Goal: Task Accomplishment & Management: Complete application form

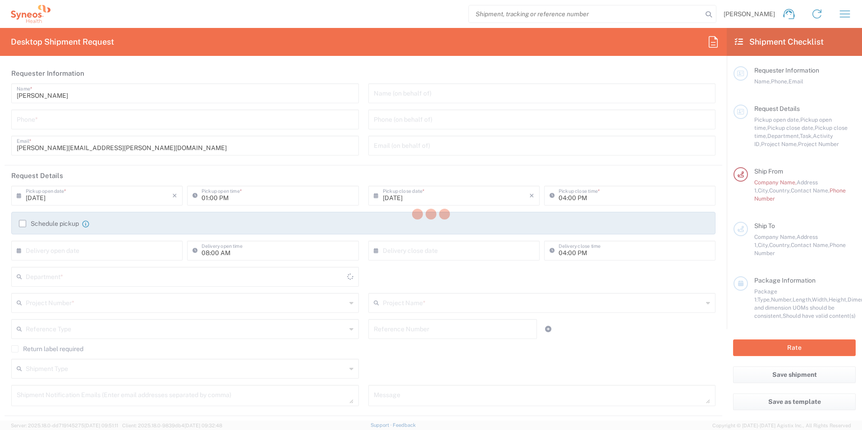
type input "Syneos Health Clinical [GEOGRAPHIC_DATA]"
type input "[GEOGRAPHIC_DATA]"
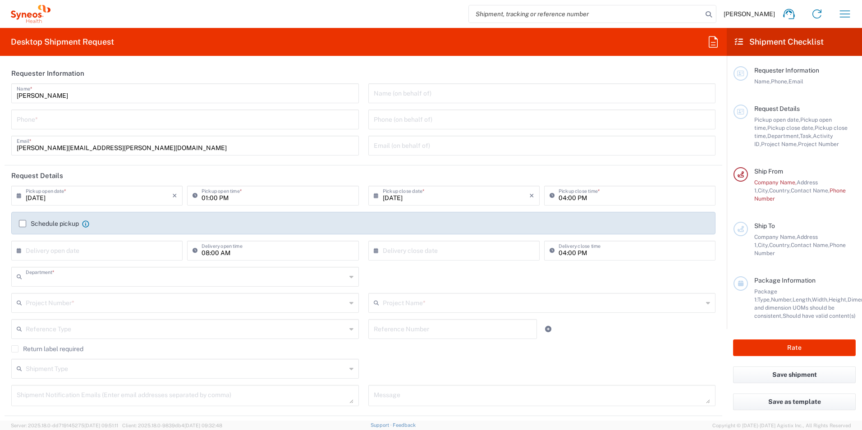
type input "3232"
click at [104, 122] on input "tel" at bounding box center [185, 119] width 337 height 16
click at [95, 127] on div "[PHONE_NUMBER] Phone *" at bounding box center [185, 120] width 348 height 20
click at [18, 119] on input "647972211" at bounding box center [185, 119] width 337 height 16
click at [16, 121] on div "[PHONE_NUMBER] Phone *" at bounding box center [185, 120] width 348 height 20
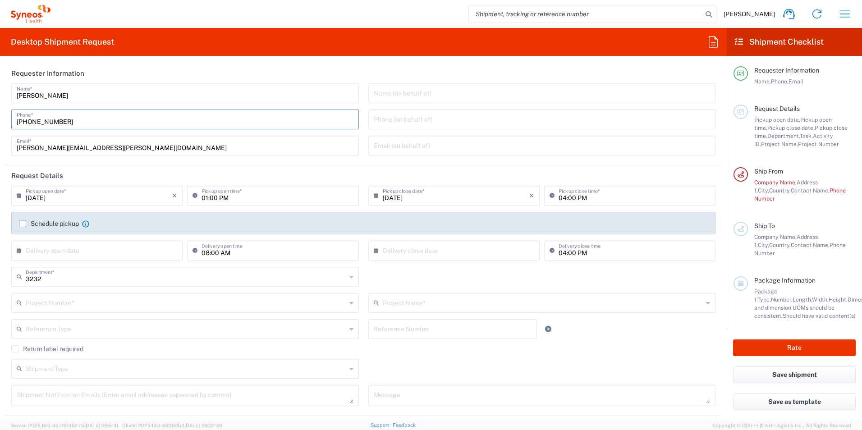
type input "[PHONE_NUMBER]"
drag, startPoint x: 198, startPoint y: 146, endPoint x: 428, endPoint y: 148, distance: 230.9
click at [198, 146] on input "[PERSON_NAME][EMAIL_ADDRESS][PERSON_NAME][DOMAIN_NAME]" at bounding box center [185, 145] width 337 height 16
click at [215, 124] on input "[PHONE_NUMBER]" at bounding box center [185, 119] width 337 height 16
click at [127, 171] on header "Request Details" at bounding box center [364, 175] width 718 height 20
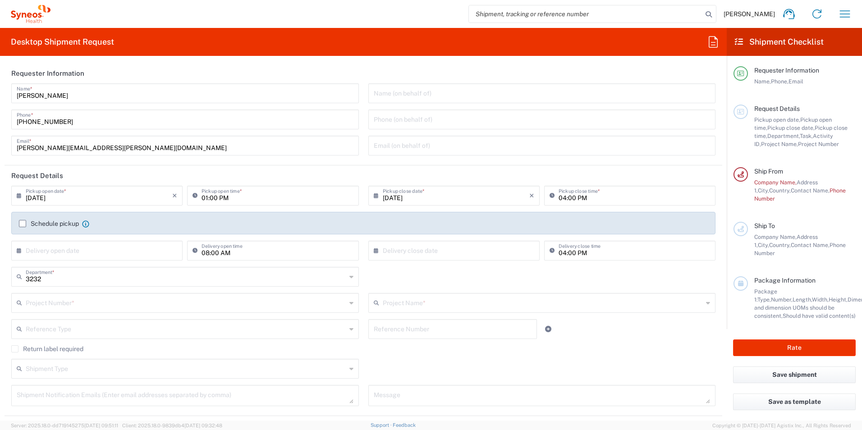
drag, startPoint x: 43, startPoint y: 197, endPoint x: 166, endPoint y: 196, distance: 123.1
click at [43, 197] on input "[DATE]" at bounding box center [99, 195] width 147 height 16
click at [71, 267] on span "15" at bounding box center [72, 264] width 14 height 13
type input "[DATE]"
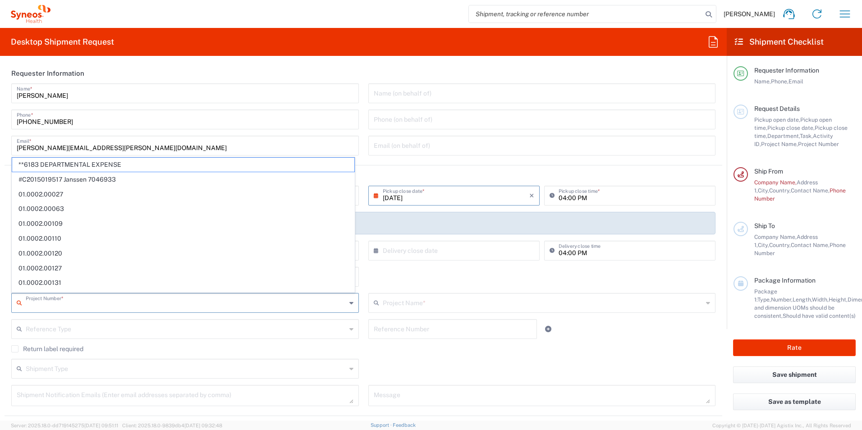
click at [122, 308] on input "text" at bounding box center [186, 302] width 321 height 16
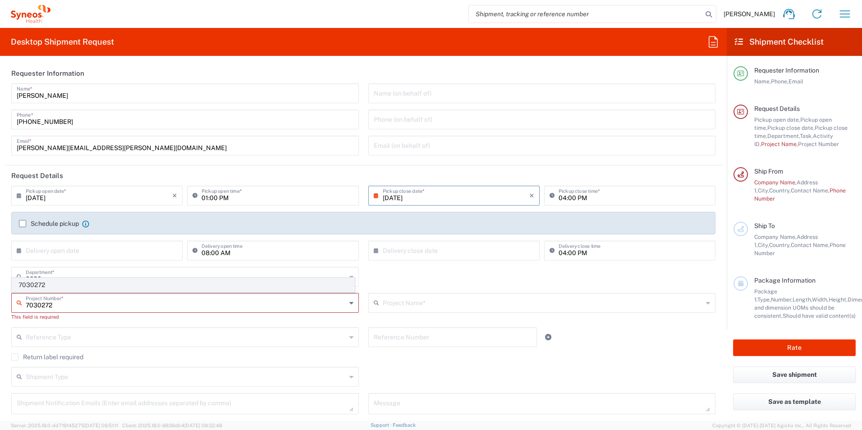
type input "7030272"
click at [51, 283] on span "7030272" at bounding box center [183, 285] width 342 height 14
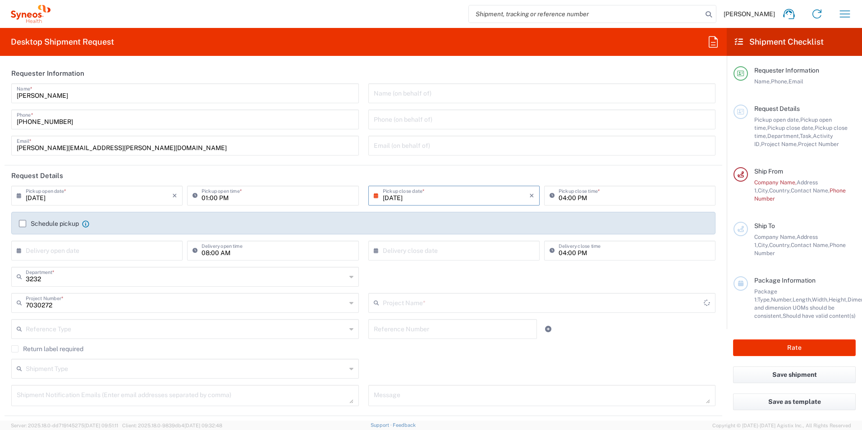
type input "Lumosa 7030272"
click at [349, 329] on icon at bounding box center [351, 329] width 4 height 14
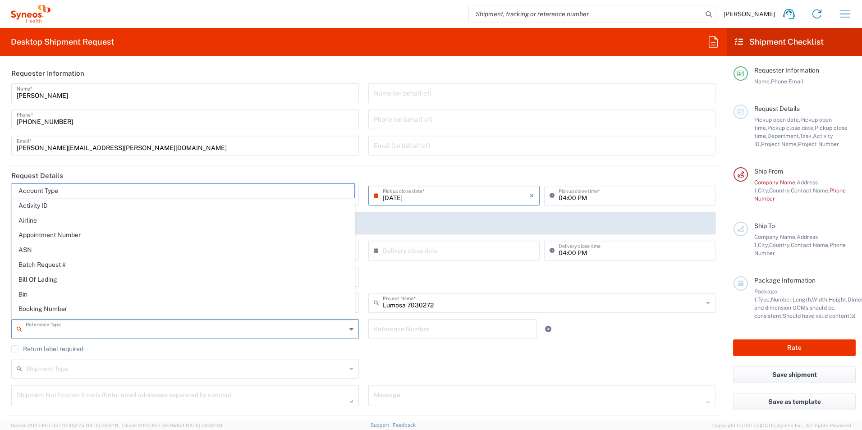
click at [471, 280] on div "3232 Department * 3232 3000 3100 3109 3110 3111 3112 3125 3130 3135 3136 3150 3…" at bounding box center [364, 280] width 714 height 26
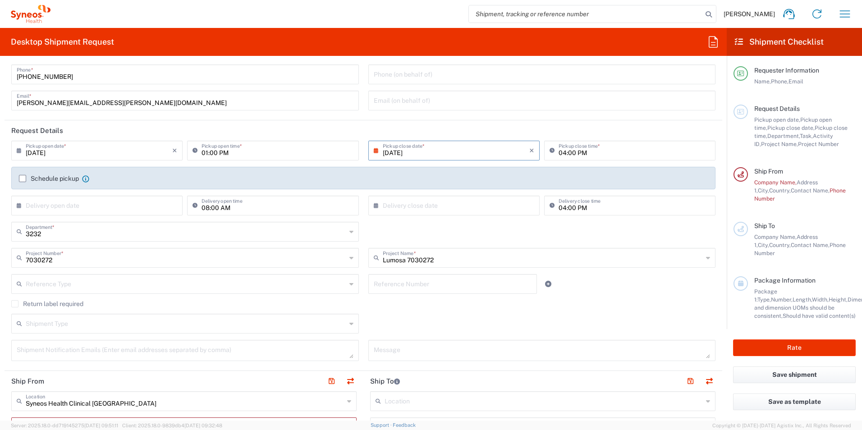
scroll to position [90, 0]
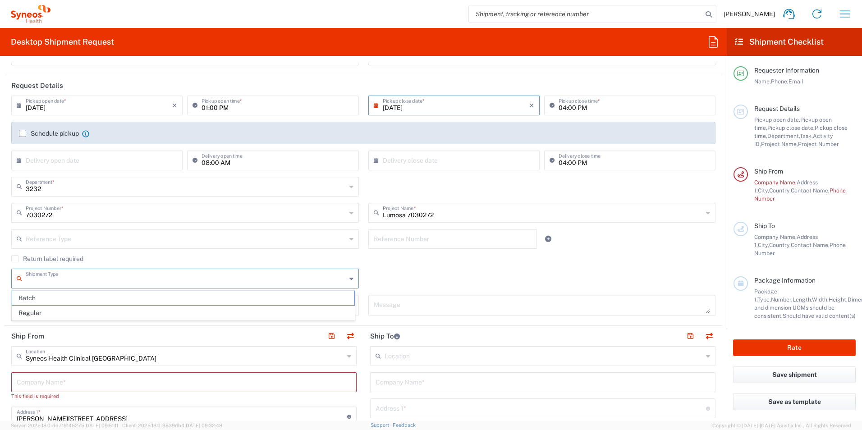
click at [314, 277] on input "text" at bounding box center [186, 278] width 321 height 16
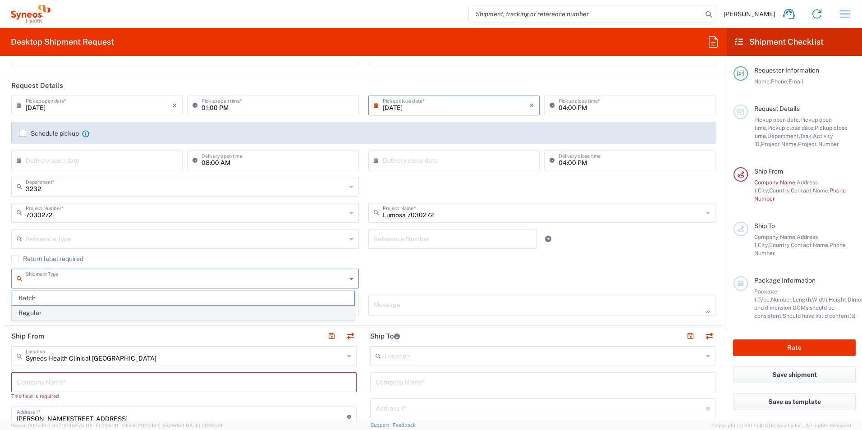
click at [50, 311] on span "Regular" at bounding box center [183, 313] width 342 height 14
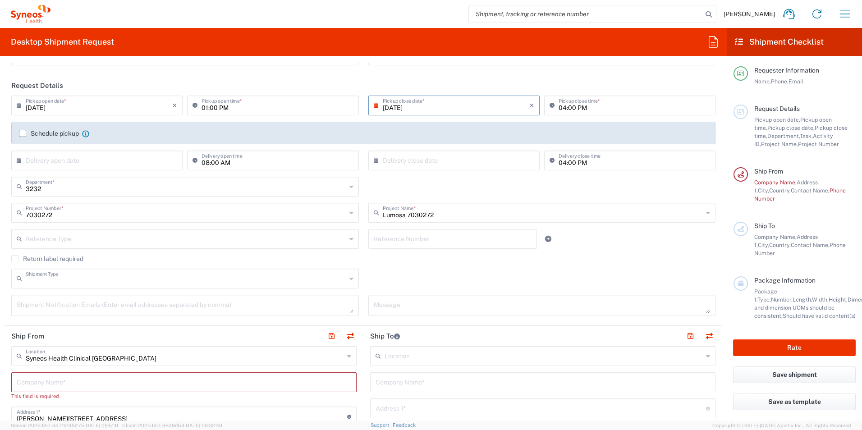
type input "Regular"
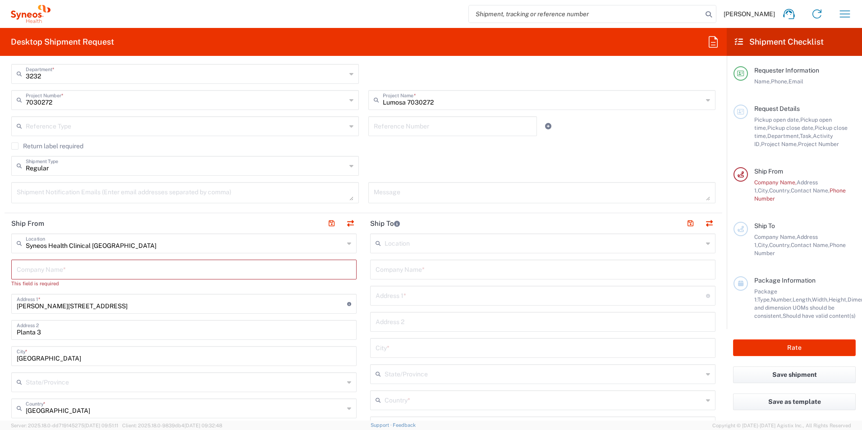
scroll to position [225, 0]
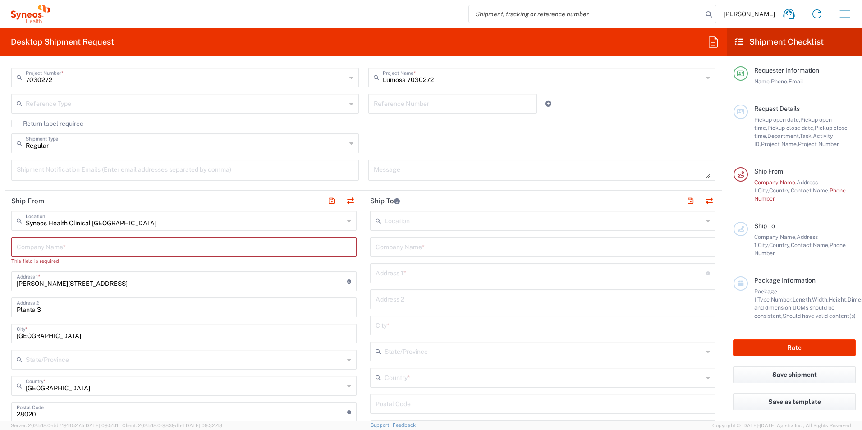
click at [41, 246] on input "text" at bounding box center [184, 247] width 335 height 16
type input "Syneos"
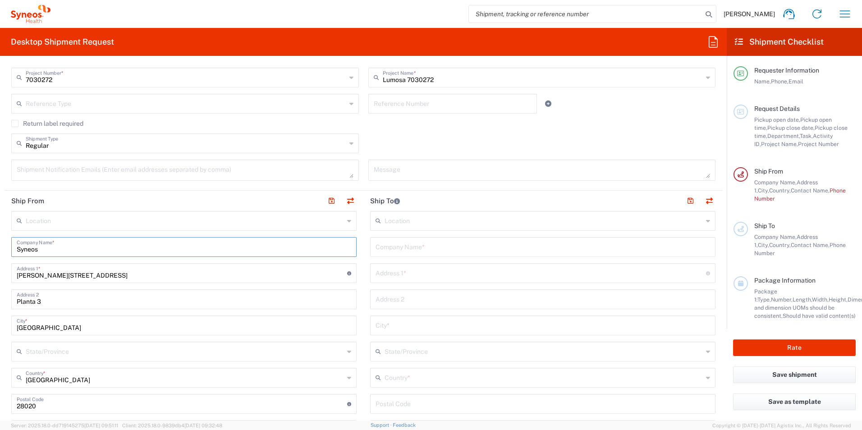
type input "Syneos"
click at [448, 198] on header "Ship To" at bounding box center [542, 201] width 359 height 20
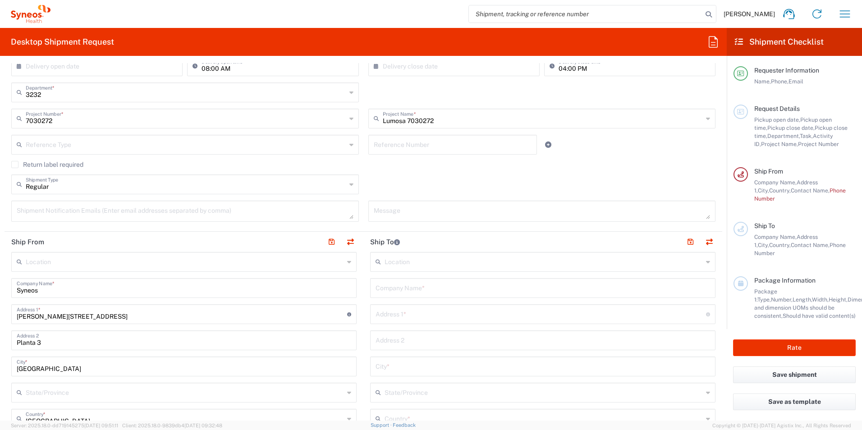
scroll to position [180, 0]
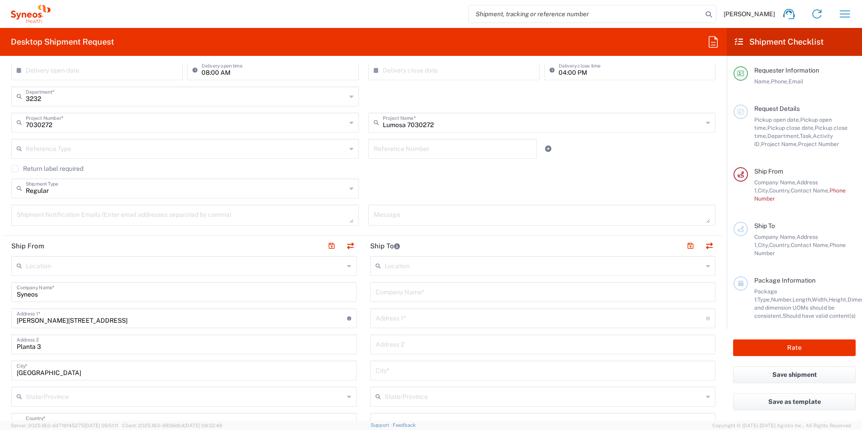
click at [411, 263] on input "text" at bounding box center [544, 265] width 318 height 16
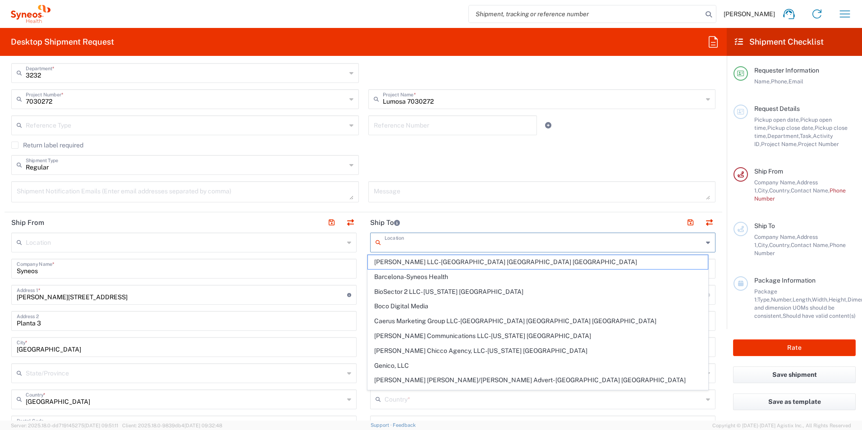
scroll to position [225, 0]
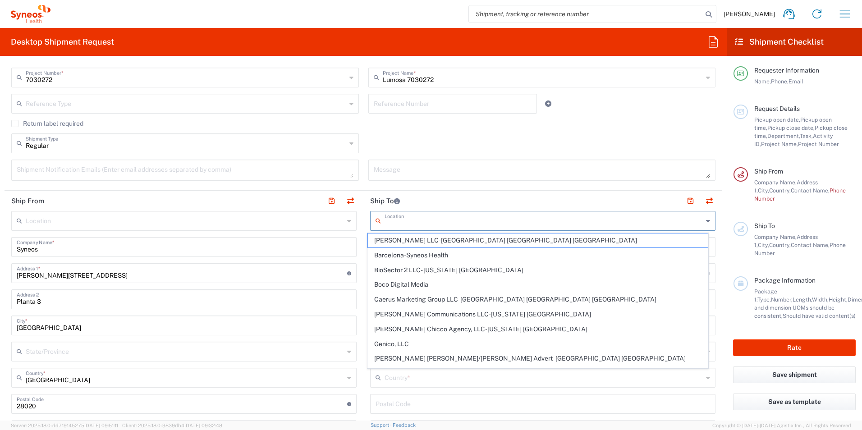
click at [463, 206] on header "Ship To" at bounding box center [542, 201] width 359 height 20
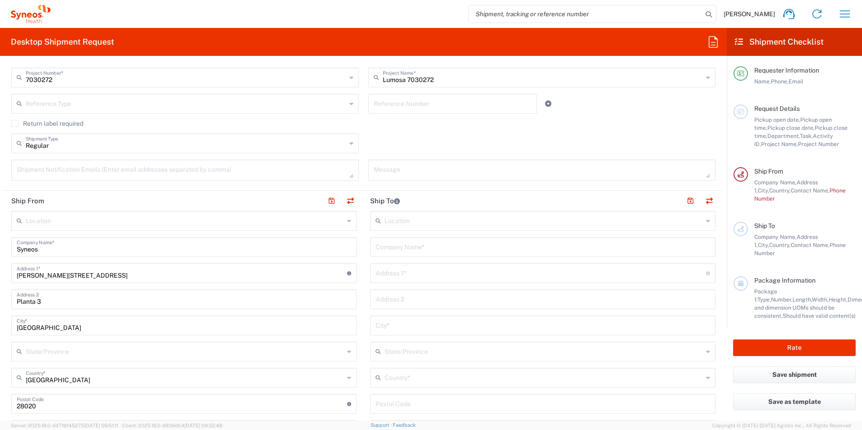
click at [425, 224] on input "text" at bounding box center [544, 220] width 318 height 16
type input "t"
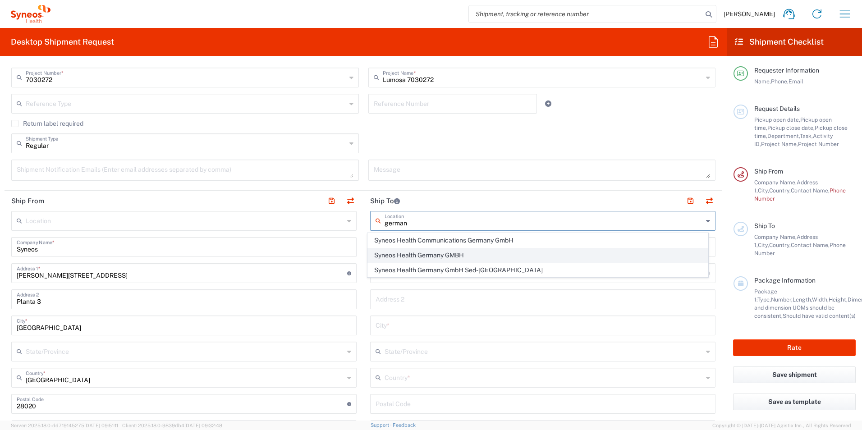
click at [440, 253] on span "Syneos Health Germany GMBH" at bounding box center [538, 255] width 340 height 14
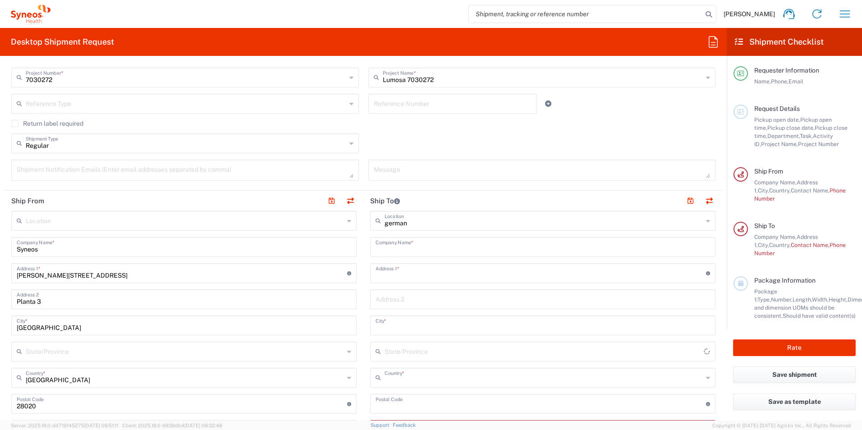
type input "Syneos Health Germany GMBH"
type input "[PERSON_NAME]-Ring 6"
type input "Munchen"
type input "[GEOGRAPHIC_DATA]"
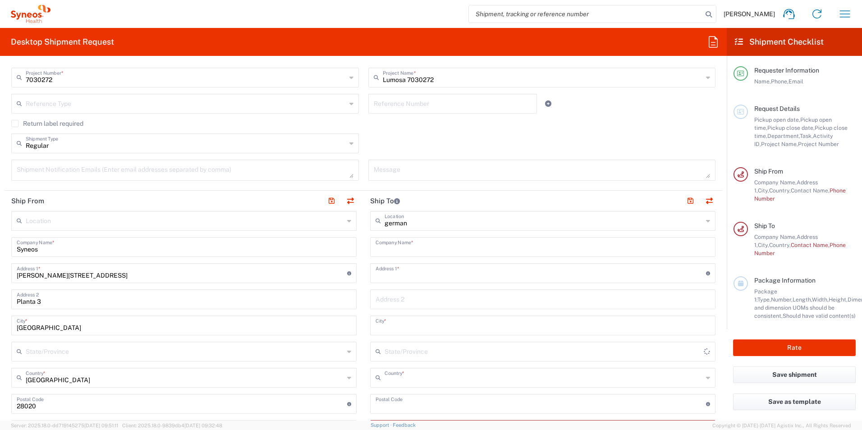
type input "81929"
type input "Sender/Shipper"
type input "Delivery Duty Paid"
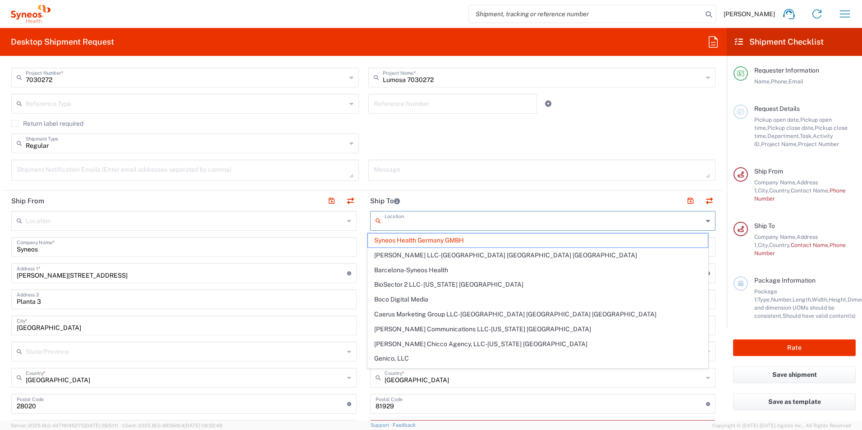
drag, startPoint x: 496, startPoint y: 225, endPoint x: 384, endPoint y: 226, distance: 112.3
click at [385, 226] on input "text" at bounding box center [544, 220] width 318 height 16
click at [443, 202] on header "Ship To" at bounding box center [542, 201] width 359 height 20
type input "Syneos Health Germany GMBH"
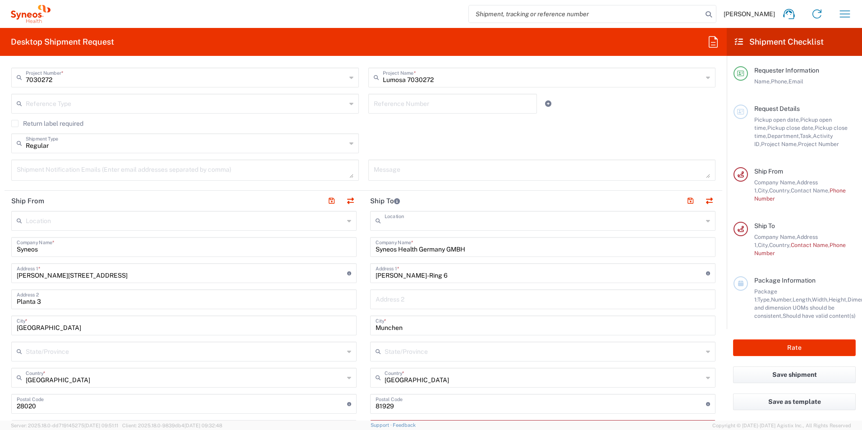
click at [492, 224] on input "text" at bounding box center [544, 220] width 318 height 16
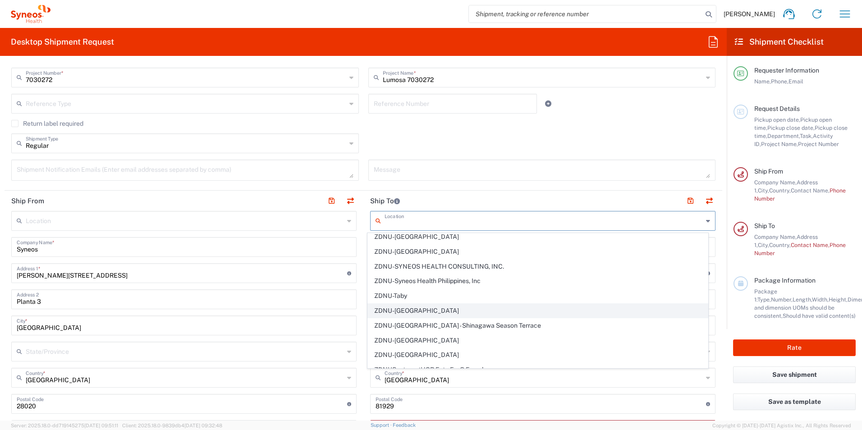
scroll to position [1980, 0]
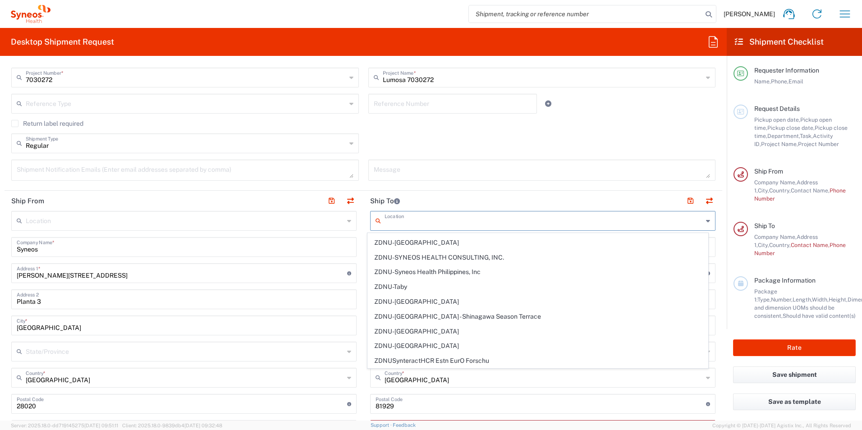
click at [427, 198] on header "Ship To" at bounding box center [542, 201] width 359 height 20
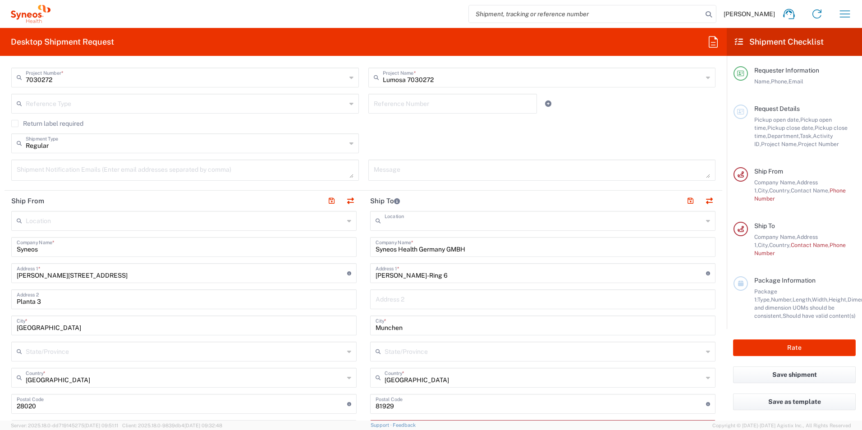
type input "Syneos Health Germany GMBH"
click at [602, 199] on header "Ship To" at bounding box center [542, 201] width 359 height 20
click at [498, 251] on input "Syneos Health Germany GMBH" at bounding box center [543, 247] width 335 height 16
drag, startPoint x: 517, startPoint y: 248, endPoint x: 360, endPoint y: 258, distance: 157.2
click at [363, 258] on main "Syneos Health Germany GMBH Location Syneos Health [GEOGRAPHIC_DATA] GMBH [PERSO…" at bounding box center [542, 421] width 359 height 421
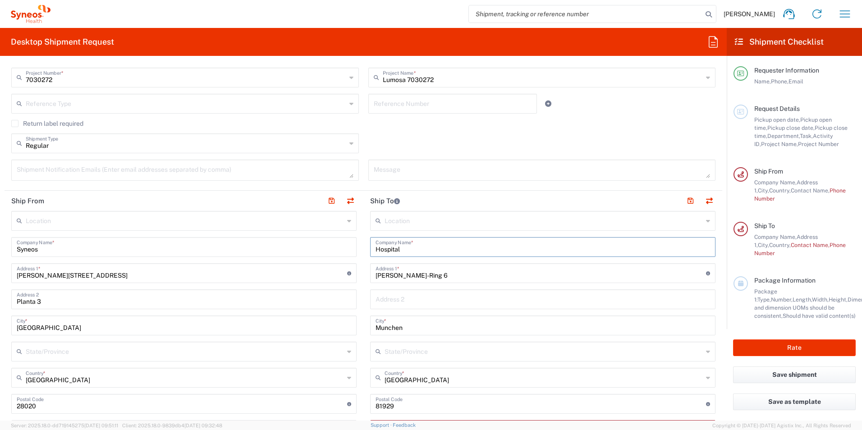
drag, startPoint x: 405, startPoint y: 248, endPoint x: 359, endPoint y: 248, distance: 46.0
click at [359, 248] on div "Ship From Location [PERSON_NAME] LLC-[GEOGRAPHIC_DATA] [GEOGRAPHIC_DATA] [GEOGR…" at bounding box center [364, 422] width 718 height 463
type input "[GEOGRAPHIC_DATA]"
click at [456, 276] on input "[PERSON_NAME]-Ring 6" at bounding box center [541, 273] width 331 height 16
drag, startPoint x: 470, startPoint y: 276, endPoint x: 372, endPoint y: 276, distance: 98.3
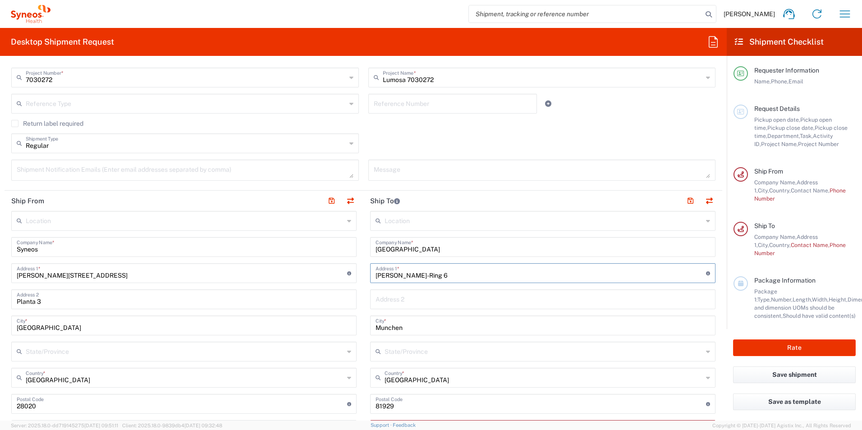
click at [376, 276] on input "[PERSON_NAME]-Ring 6" at bounding box center [541, 273] width 331 height 16
click at [409, 271] on input "text" at bounding box center [541, 273] width 331 height 16
paste input "[PERSON_NAME]- Str. 3"
type input "[PERSON_NAME]- Str. 3"
click at [388, 300] on input "text" at bounding box center [543, 299] width 335 height 16
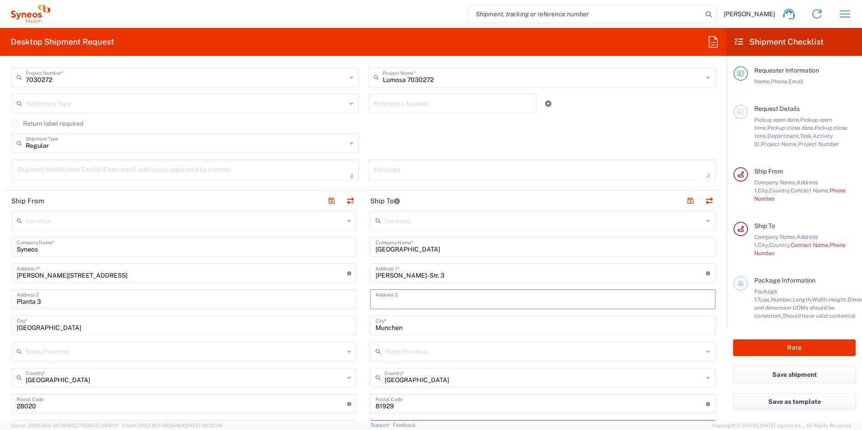
drag, startPoint x: 362, startPoint y: 335, endPoint x: 535, endPoint y: 331, distance: 172.8
click at [363, 335] on main "Location [PERSON_NAME] LLC-[GEOGRAPHIC_DATA] [GEOGRAPHIC_DATA] [GEOGRAPHIC_DATA…" at bounding box center [542, 421] width 359 height 421
click at [379, 324] on input "Munchen" at bounding box center [543, 325] width 335 height 16
drag, startPoint x: 600, startPoint y: 331, endPoint x: 329, endPoint y: 331, distance: 271.5
click at [329, 331] on div "Ship From Location [PERSON_NAME] LLC-[GEOGRAPHIC_DATA] [GEOGRAPHIC_DATA] [GEOGR…" at bounding box center [364, 422] width 718 height 463
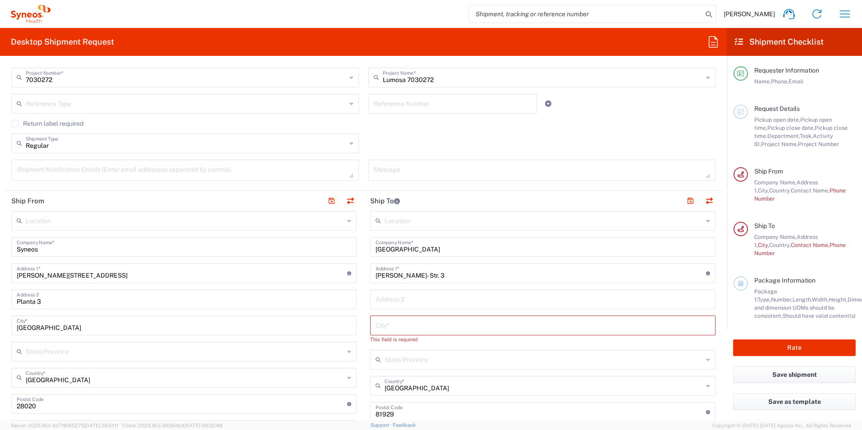
click at [390, 326] on input "text" at bounding box center [543, 325] width 335 height 16
paste input "[GEOGRAPHIC_DATA]"
type input "[GEOGRAPHIC_DATA]"
click at [399, 349] on input "text" at bounding box center [544, 351] width 318 height 16
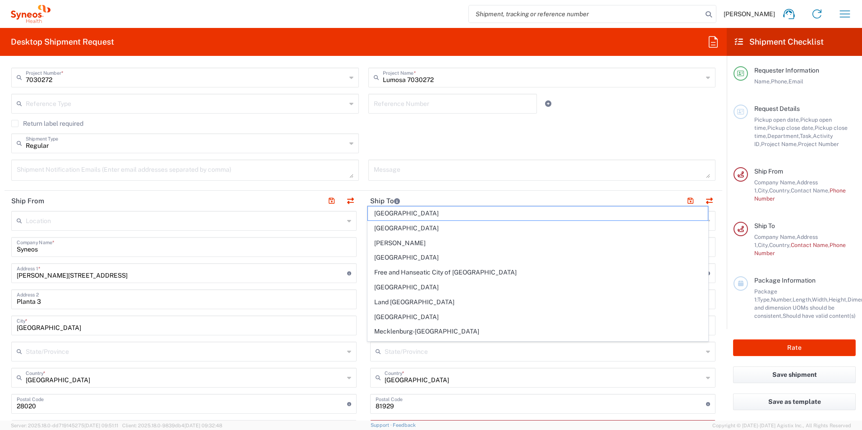
drag, startPoint x: 417, startPoint y: 414, endPoint x: 416, endPoint y: 406, distance: 8.1
click at [417, 414] on div "Location [PERSON_NAME] LLC-[GEOGRAPHIC_DATA] [GEOGRAPHIC_DATA] [GEOGRAPHIC_DATA…" at bounding box center [542, 421] width 345 height 421
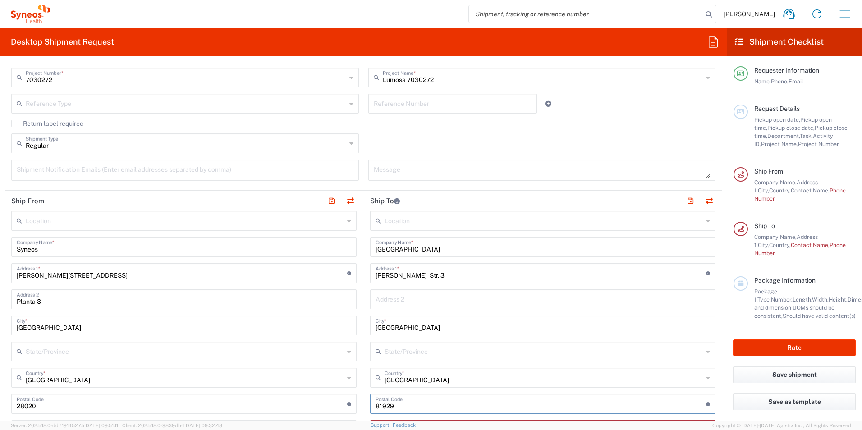
click at [417, 406] on input "undefined" at bounding box center [541, 403] width 331 height 16
click at [372, 409] on div "Postal Code Enter Postal Code here" at bounding box center [542, 404] width 345 height 20
paste input "72076"
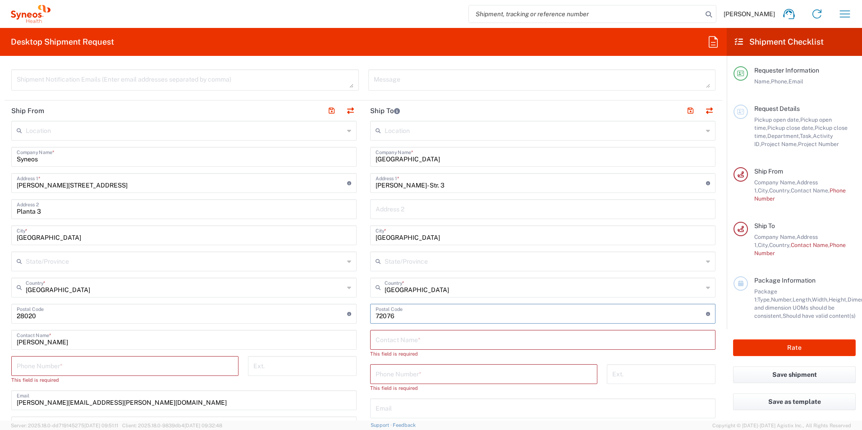
scroll to position [361, 0]
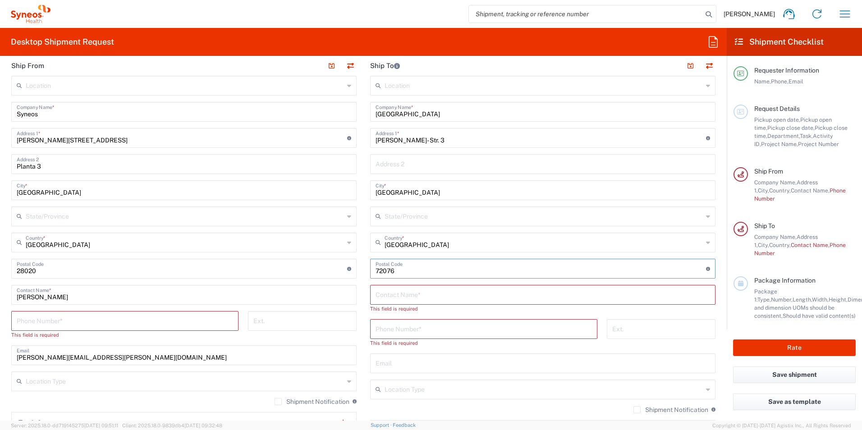
type input "72076"
click at [389, 298] on input "text" at bounding box center [543, 294] width 335 height 16
type input "[PERSON_NAME]"
click at [433, 313] on input "tel" at bounding box center [484, 321] width 216 height 16
paste input ". 07071 29-68293"
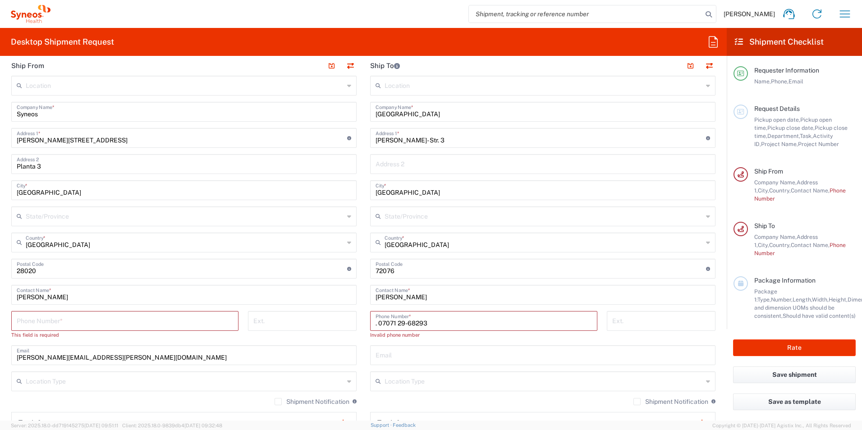
click at [376, 322] on input ". 07071 29-68293" at bounding box center [484, 321] width 216 height 16
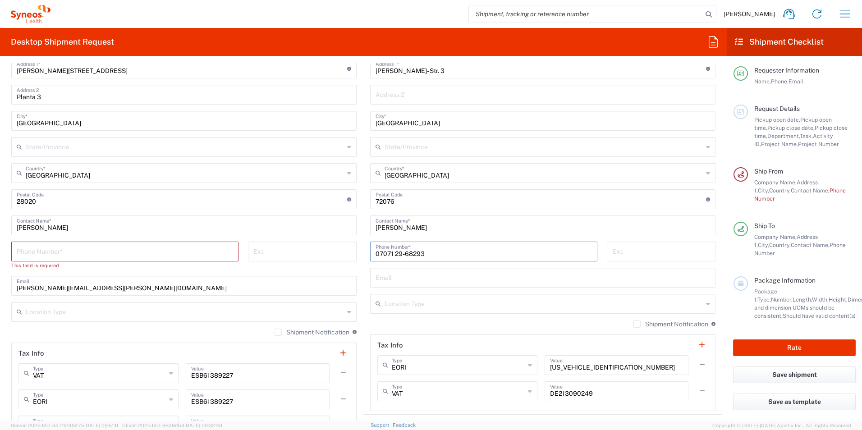
scroll to position [451, 0]
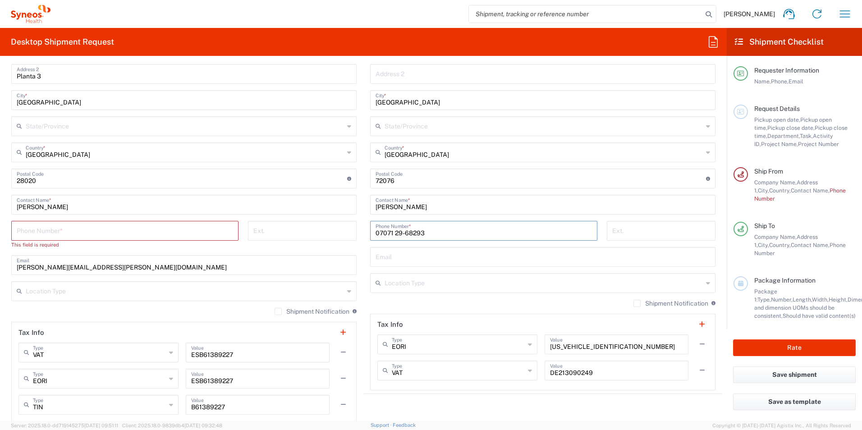
type input "07071 29-68293"
click at [78, 231] on input "tel" at bounding box center [125, 230] width 216 height 16
type input "647972211"
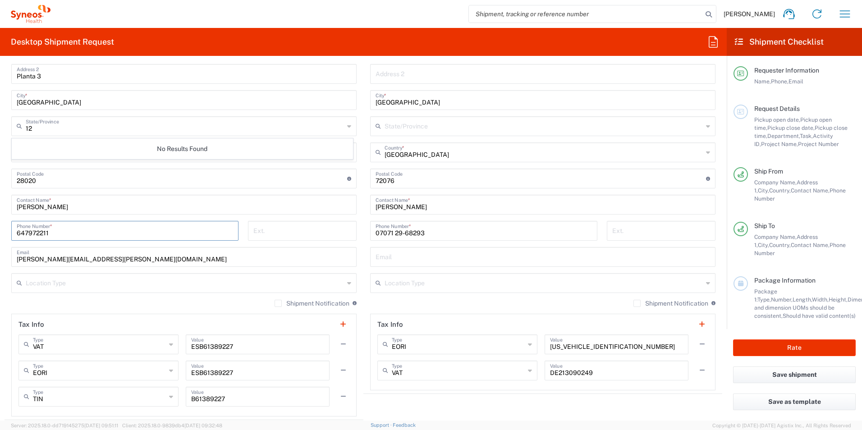
click at [71, 127] on input "12" at bounding box center [185, 126] width 318 height 16
type input "1"
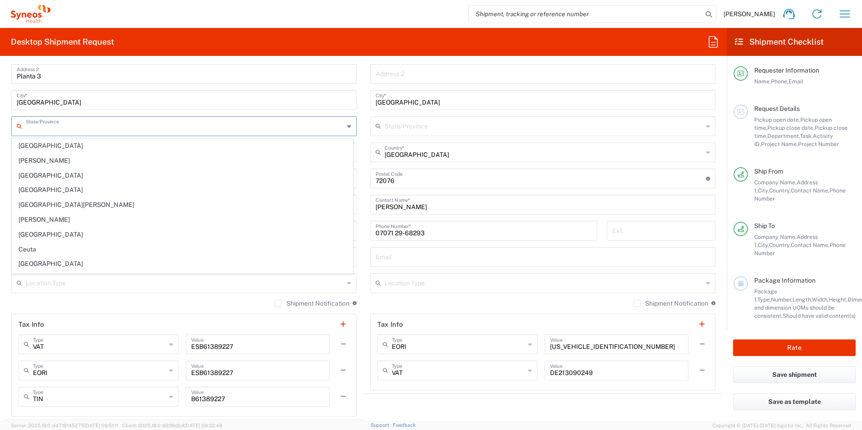
click at [1, 126] on form "Requester Information [PERSON_NAME] Name * [PHONE_NUMBER] Phone * [PERSON_NAME]…" at bounding box center [363, 242] width 727 height 358
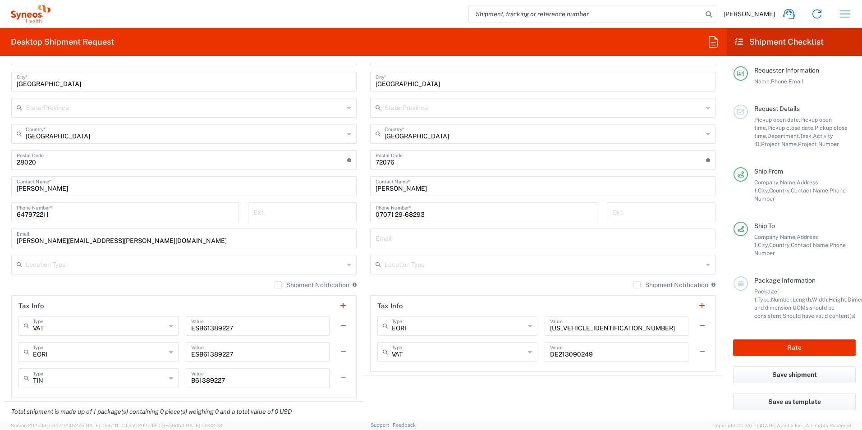
scroll to position [496, 0]
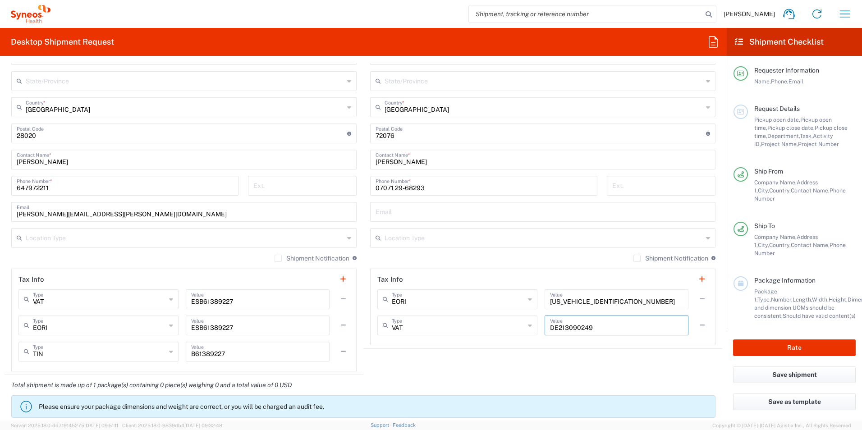
drag, startPoint x: 621, startPoint y: 326, endPoint x: 498, endPoint y: 329, distance: 122.7
click at [498, 329] on div "VAT Type VAT EIN EORI Other TIN DE213090249 Value" at bounding box center [542, 329] width 331 height 26
drag, startPoint x: 628, startPoint y: 299, endPoint x: 536, endPoint y: 299, distance: 91.5
click at [536, 300] on div "EORI Type EORI EIN Other TIN VAT [US_VEHICLE_IDENTIFICATION_NUMBER] Value" at bounding box center [542, 303] width 331 height 26
click at [516, 281] on header "Tax Info" at bounding box center [543, 279] width 345 height 20
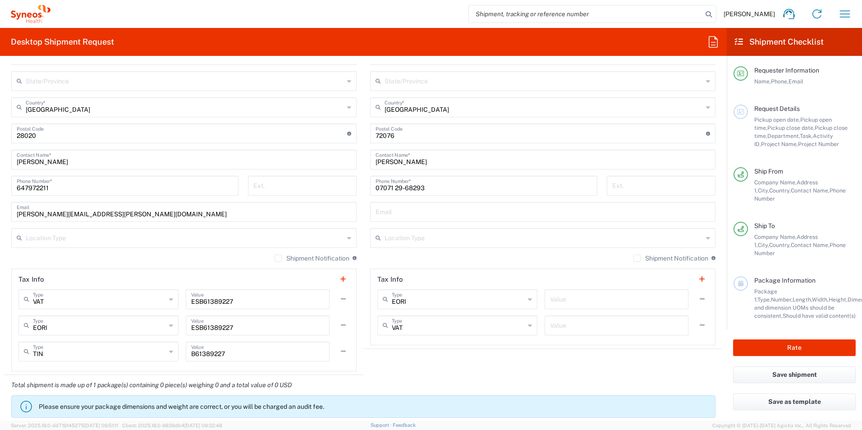
click at [528, 302] on icon at bounding box center [530, 299] width 4 height 14
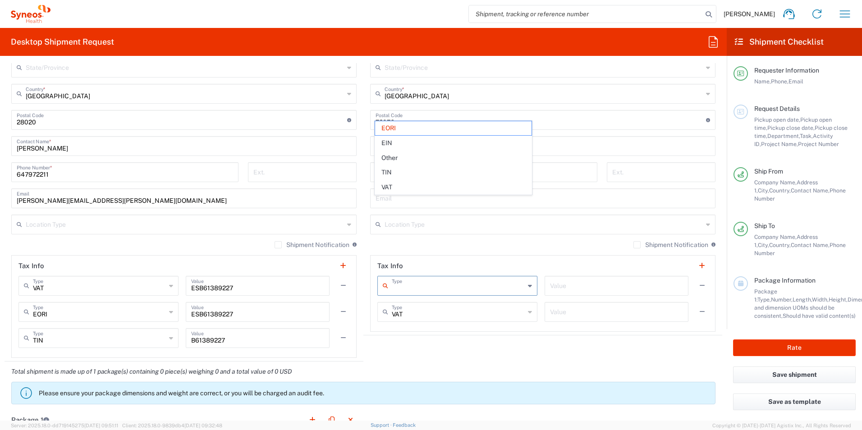
scroll to position [406, 0]
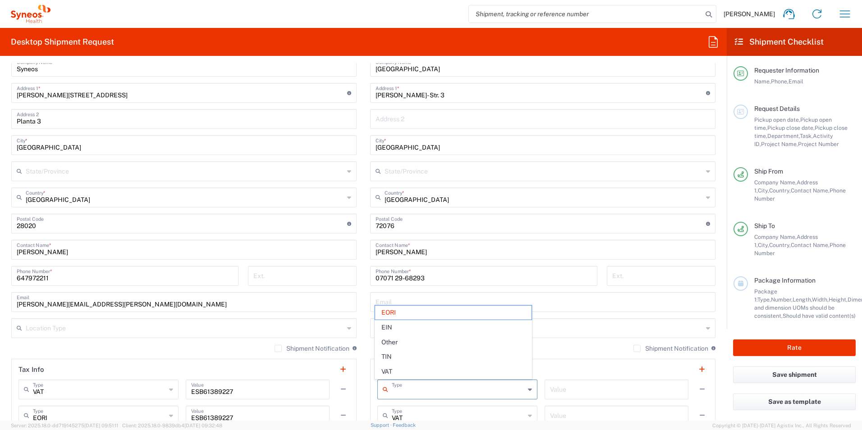
click at [590, 313] on div "Location [PERSON_NAME] LLC-[GEOGRAPHIC_DATA] [GEOGRAPHIC_DATA] [GEOGRAPHIC_DATA…" at bounding box center [542, 233] width 345 height 405
type input "EORI"
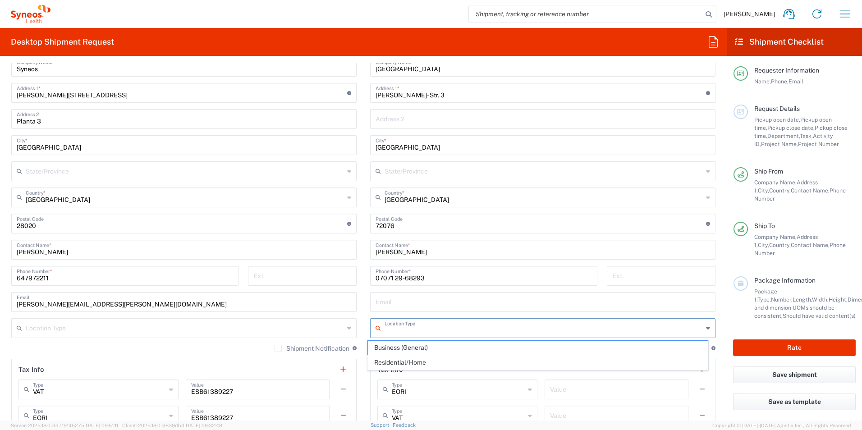
click at [593, 320] on input "text" at bounding box center [544, 328] width 318 height 16
click at [603, 377] on header "Tax Info" at bounding box center [543, 369] width 345 height 20
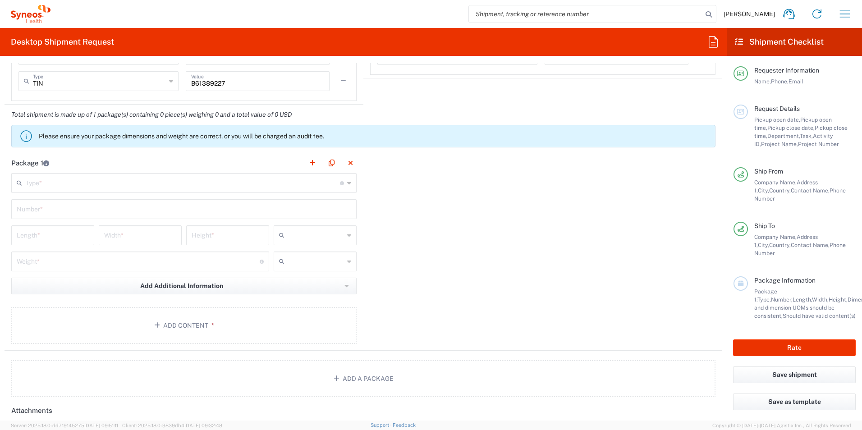
scroll to position [722, 0]
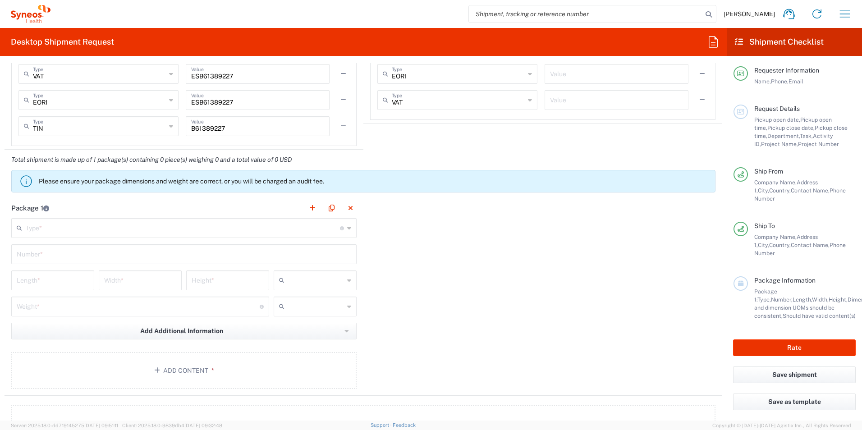
click at [264, 232] on input "text" at bounding box center [183, 228] width 314 height 16
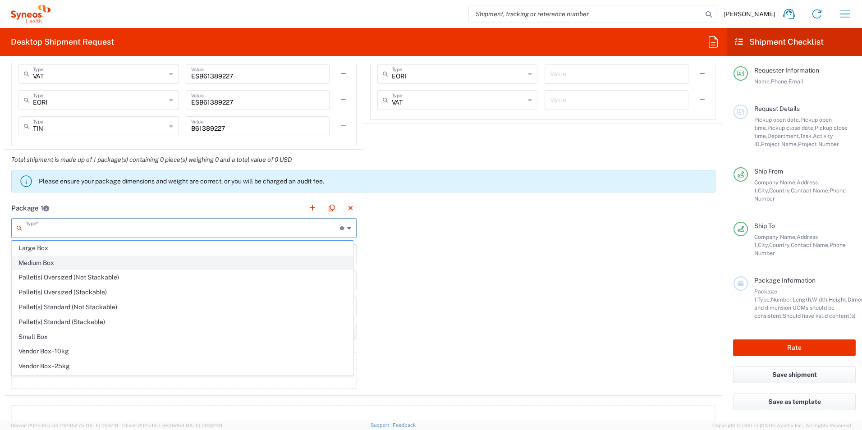
scroll to position [28, 0]
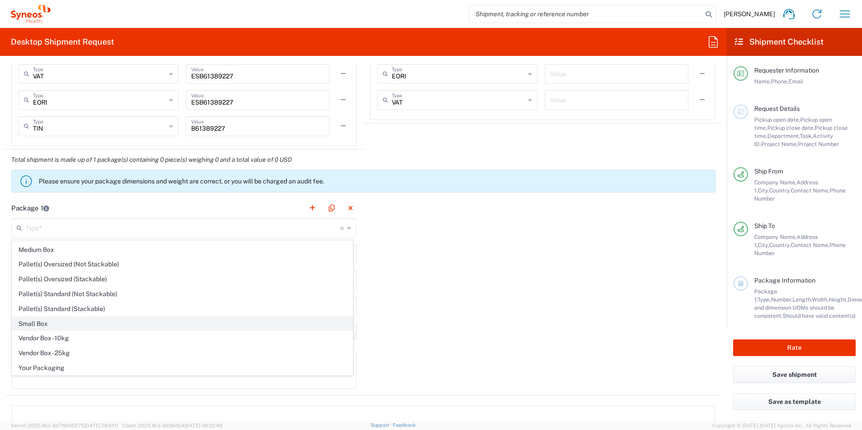
click at [66, 324] on span "Small Box" at bounding box center [182, 324] width 340 height 14
type input "Small Box"
type input "12.25"
type input "11"
type input "1.5"
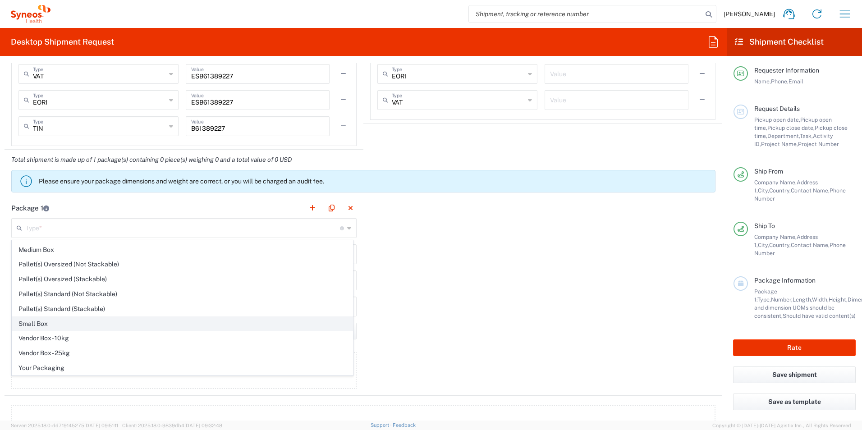
type input "in"
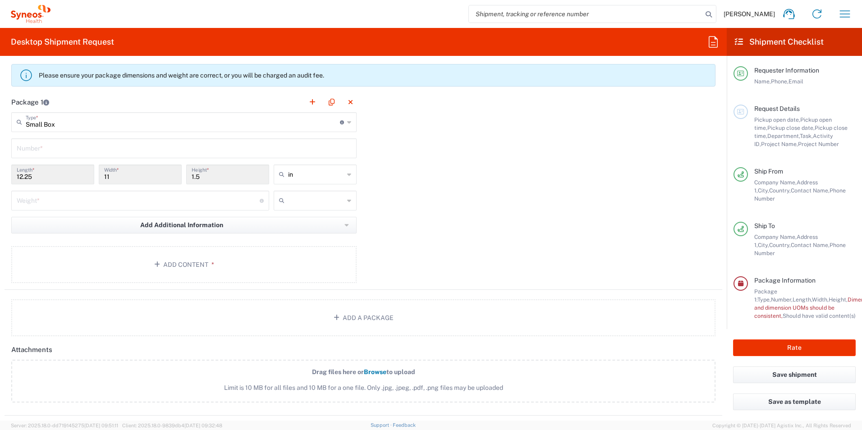
scroll to position [812, 0]
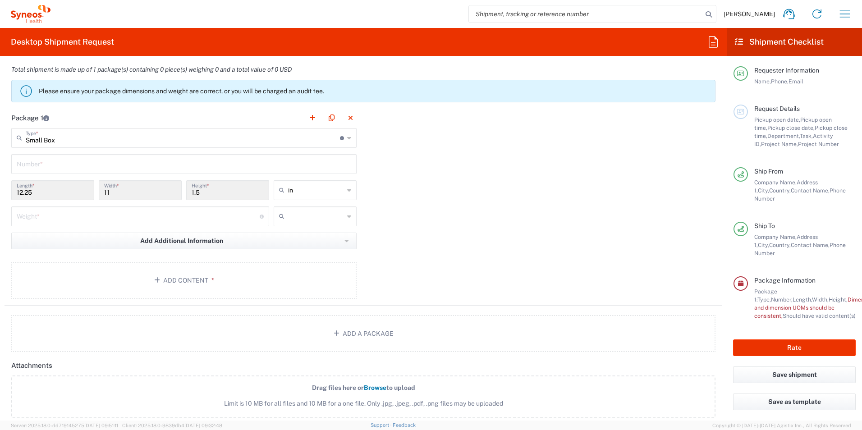
click at [91, 221] on input "number" at bounding box center [138, 216] width 243 height 16
type input "1"
click at [440, 209] on div "Package 1 Small Box Type * Material used to package goods Envelope Large Box Me…" at bounding box center [364, 207] width 718 height 198
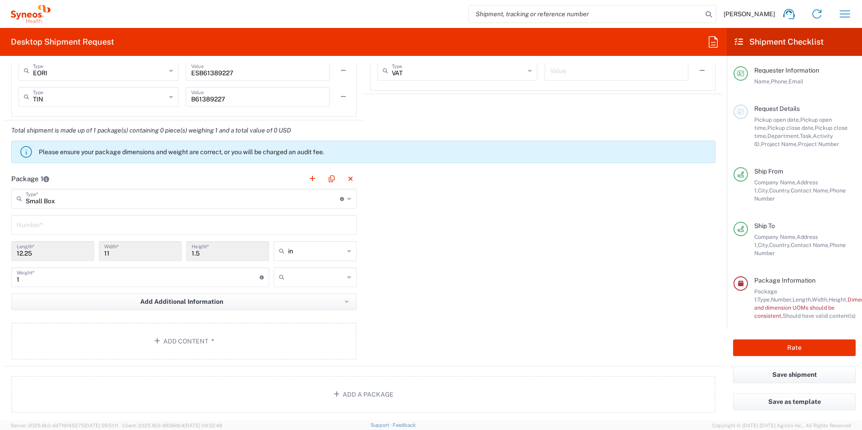
scroll to position [767, 0]
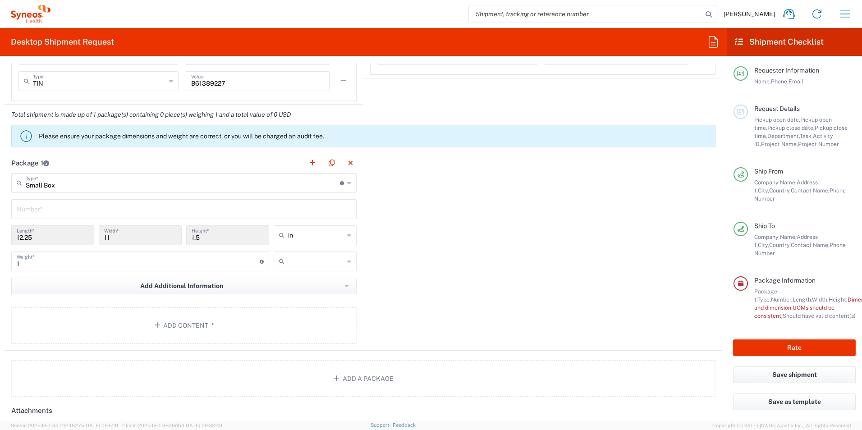
click at [45, 211] on input "text" at bounding box center [184, 209] width 335 height 16
type input "1"
click at [450, 211] on div "Package 1 Small Box Type * Material used to package goods Envelope Large Box Me…" at bounding box center [364, 252] width 718 height 198
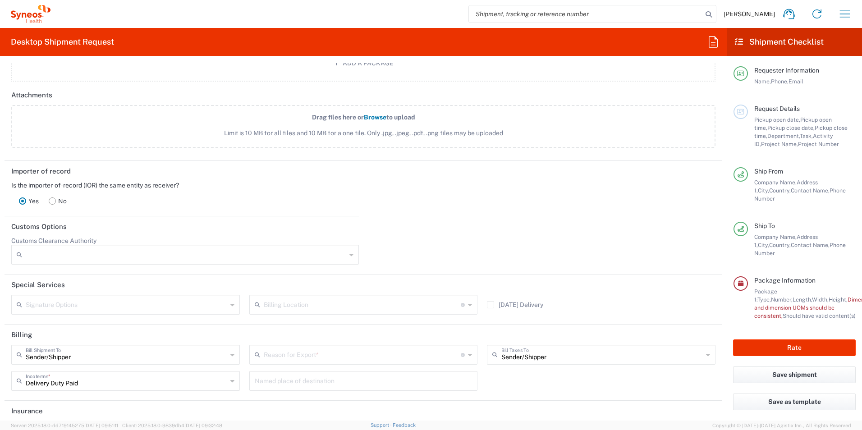
scroll to position [1121, 0]
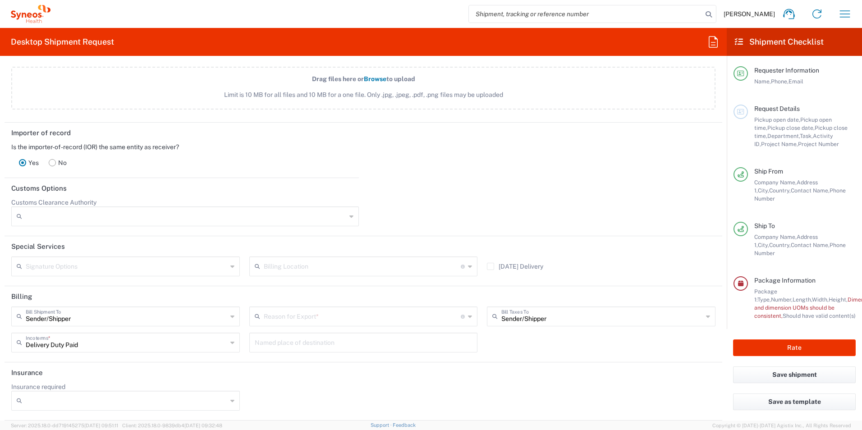
click at [111, 402] on input "Insurance required" at bounding box center [127, 401] width 202 height 14
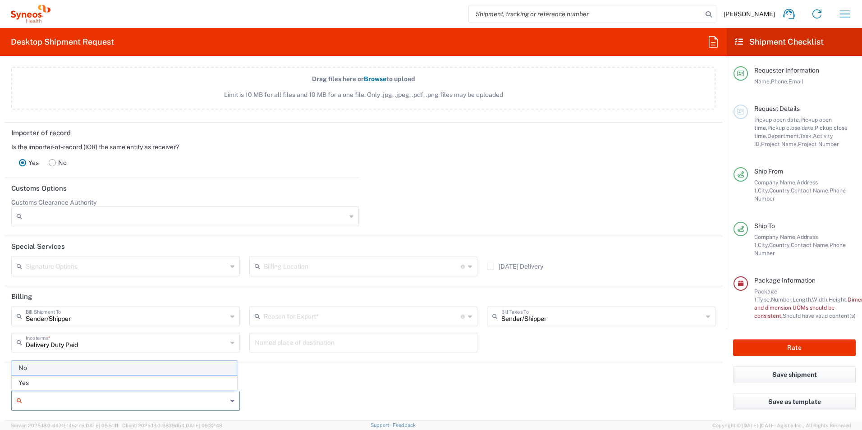
click at [96, 370] on span "No" at bounding box center [124, 368] width 225 height 14
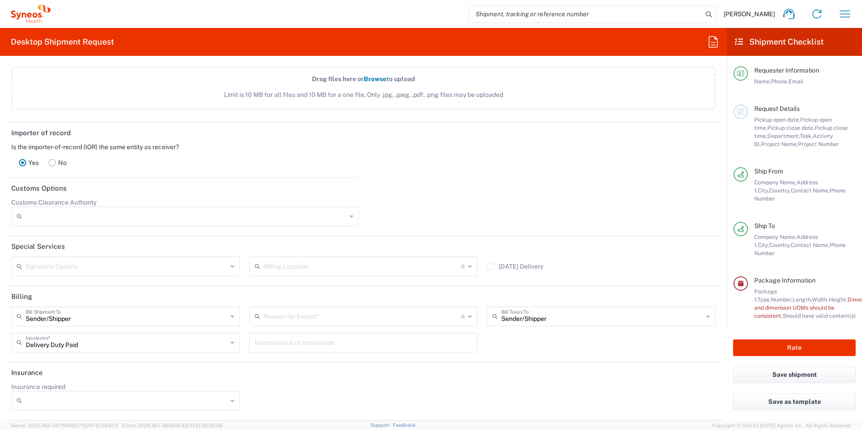
type input "No"
click at [343, 386] on div "Insurance required No No Yes" at bounding box center [364, 400] width 714 height 34
click at [801, 349] on button "Rate" at bounding box center [794, 348] width 123 height 17
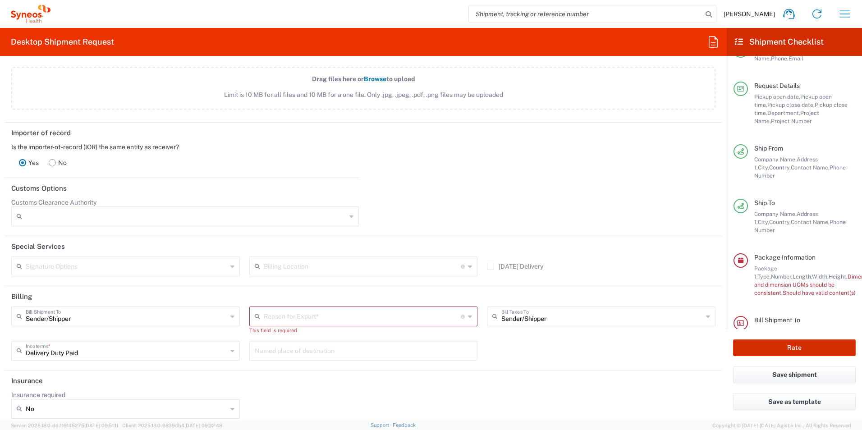
scroll to position [56, 0]
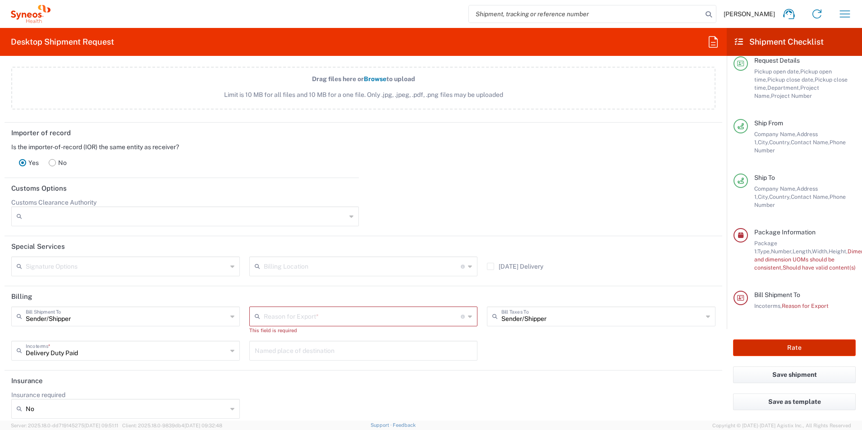
type input "7030272"
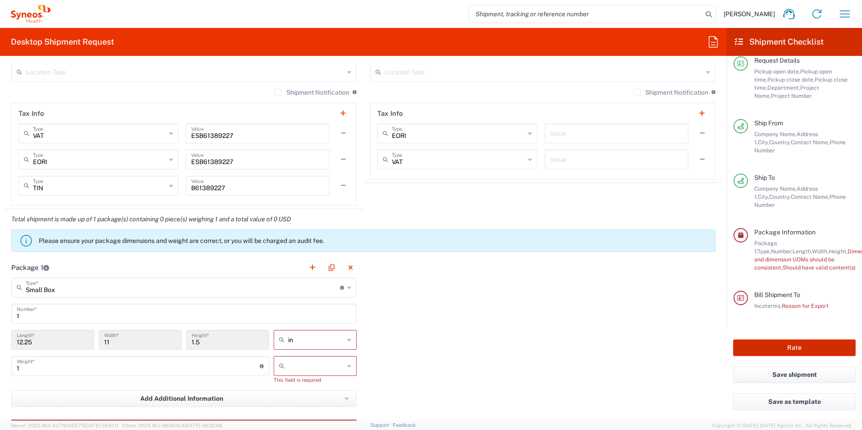
scroll to position [678, 0]
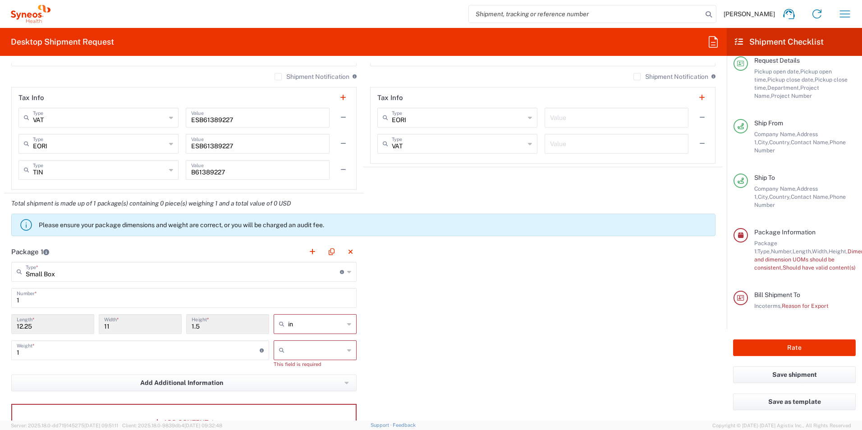
click at [343, 327] on div "in" at bounding box center [315, 324] width 83 height 20
click at [389, 323] on div "Package 1 Small Box Type * Material used to package goods Envelope Large Box Me…" at bounding box center [364, 345] width 718 height 206
type input "in"
click at [347, 322] on icon at bounding box center [349, 324] width 4 height 14
click at [313, 357] on span "cm" at bounding box center [312, 359] width 80 height 14
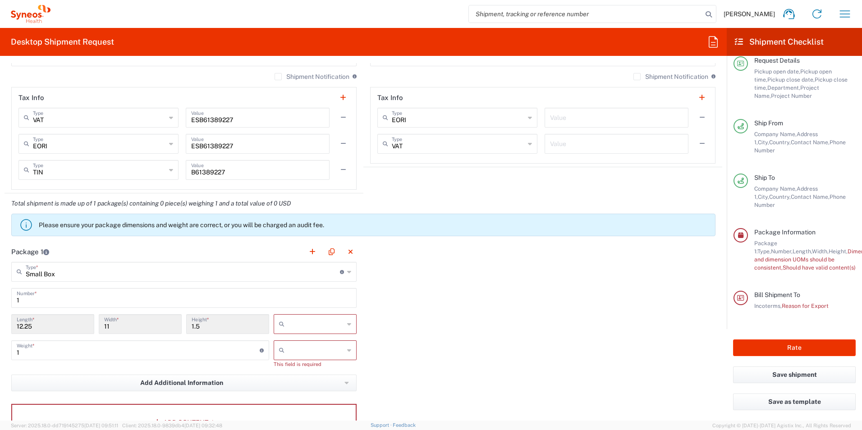
type input "31.12"
type input "27.94"
type input "3.81"
type input "cm"
click at [323, 352] on input "text" at bounding box center [316, 350] width 56 height 14
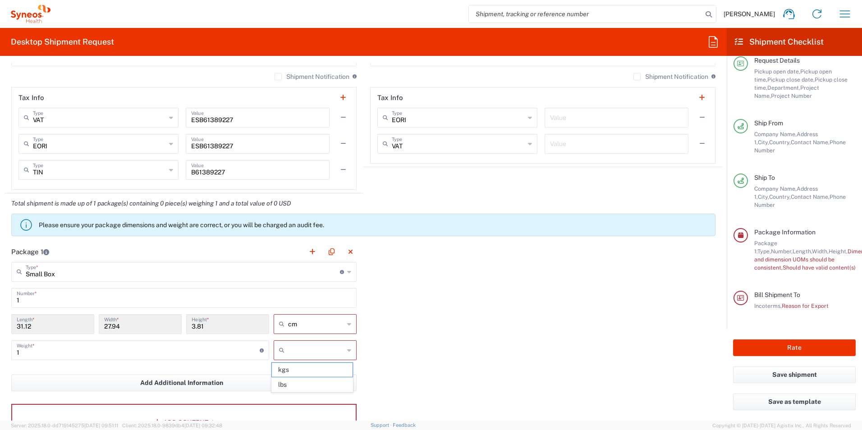
click at [404, 347] on div "Package 1 Small Box Type * Material used to package goods Envelope Large Box Me…" at bounding box center [364, 345] width 718 height 206
click at [339, 347] on input "text" at bounding box center [316, 350] width 56 height 14
click at [317, 372] on span "kgs" at bounding box center [312, 370] width 80 height 14
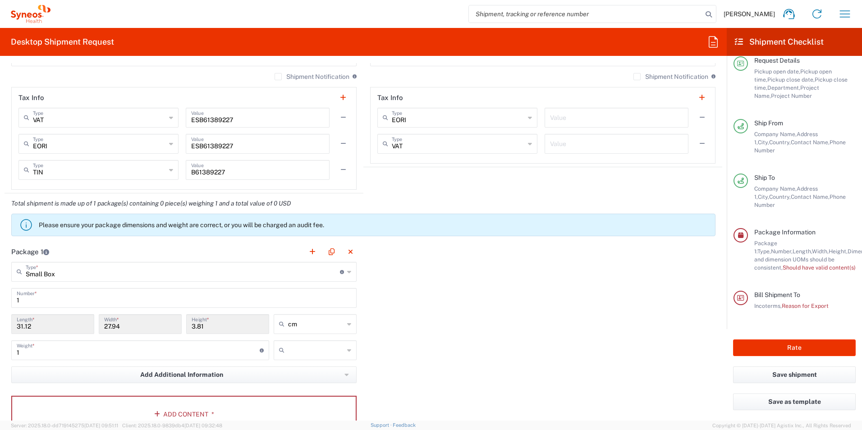
type input "kgs"
click at [396, 347] on div "Package 1 Small Box Type * Material used to package goods Envelope Large Box Me…" at bounding box center [364, 341] width 718 height 198
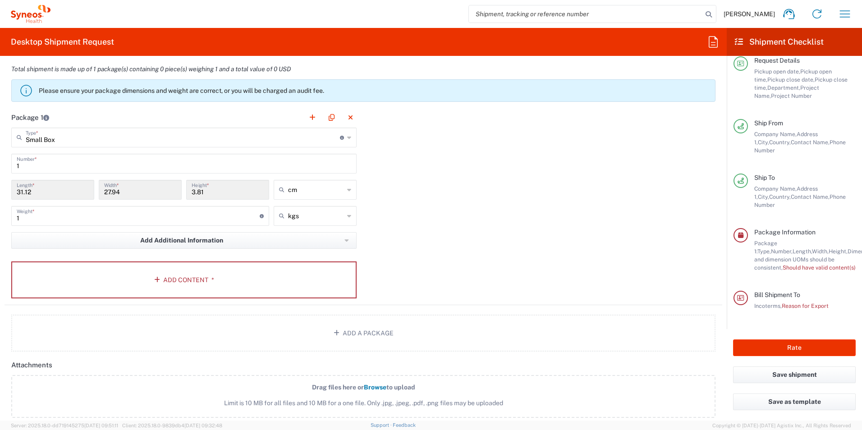
scroll to position [813, 0]
click at [155, 274] on button "Add Content *" at bounding box center [183, 279] width 345 height 37
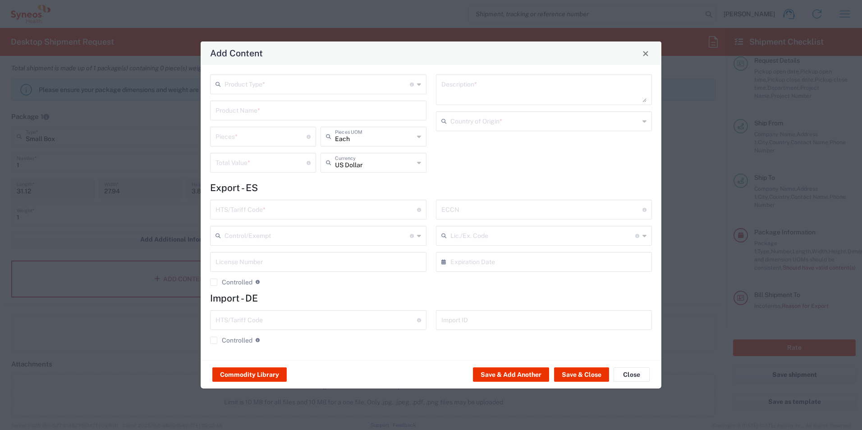
click at [363, 83] on input "text" at bounding box center [317, 84] width 185 height 16
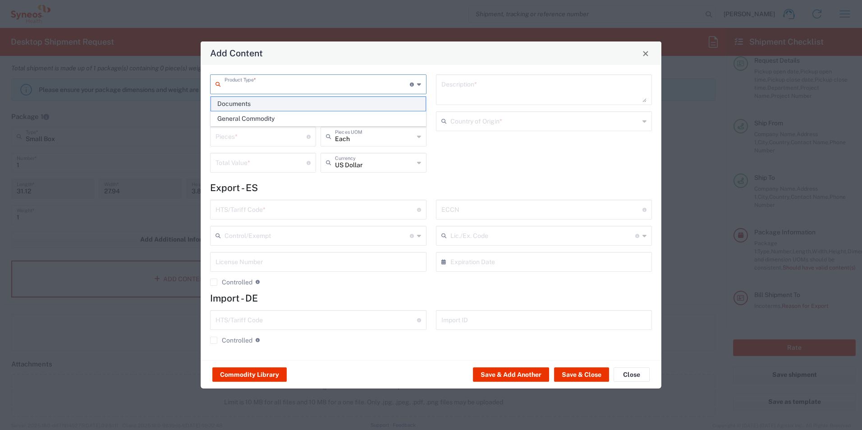
click at [232, 106] on span "Documents" at bounding box center [318, 104] width 215 height 14
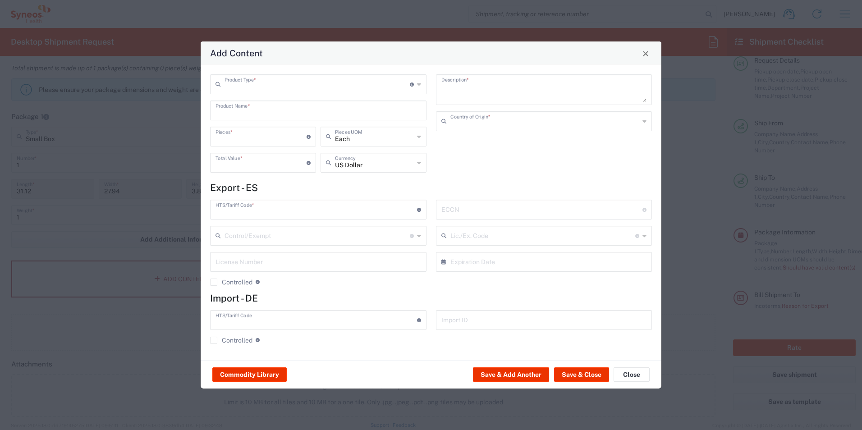
type input "Documents"
type input "1"
type textarea "Documents"
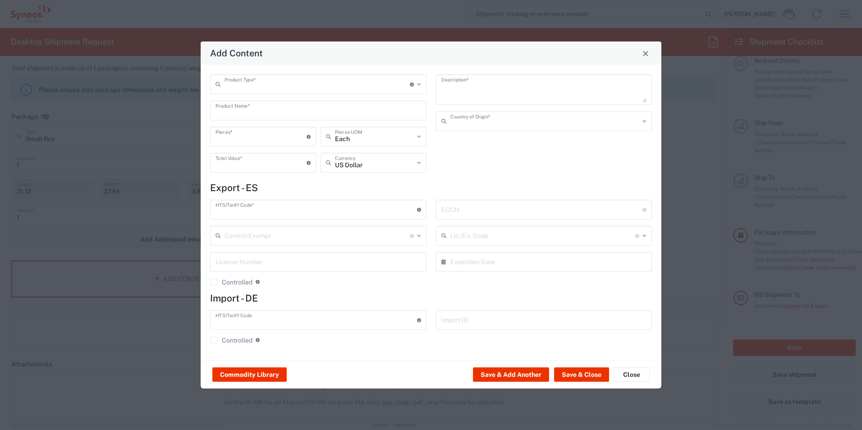
type input "[GEOGRAPHIC_DATA]"
type input "0000.00.0000"
click at [593, 372] on button "Save & Close" at bounding box center [581, 375] width 55 height 14
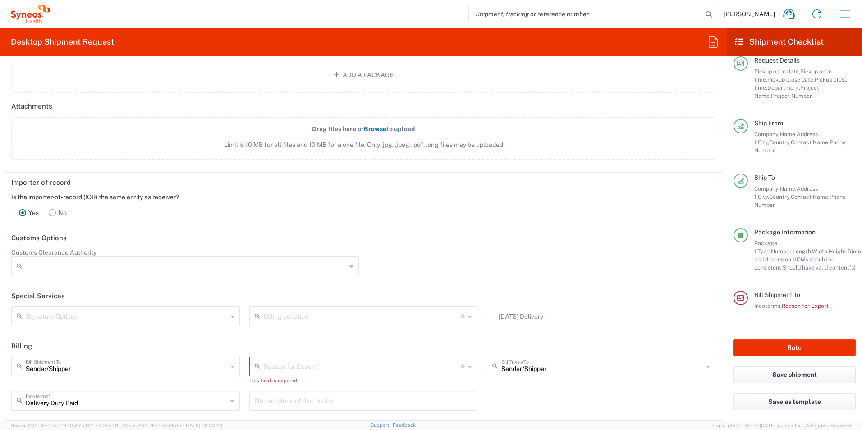
scroll to position [1174, 0]
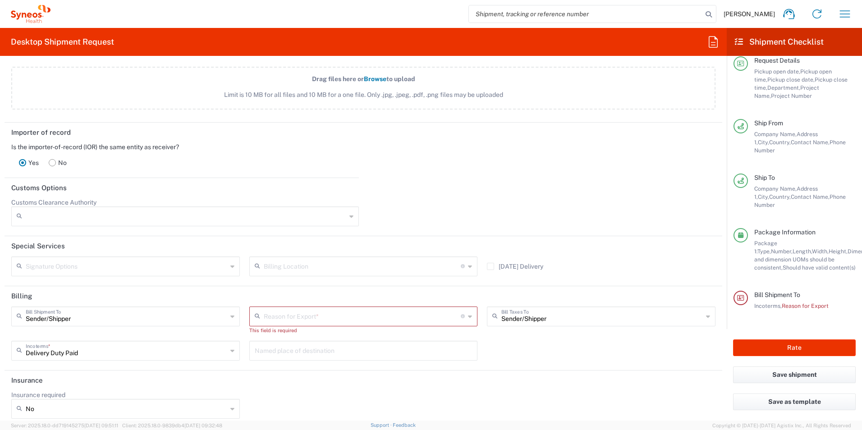
click at [345, 317] on input "text" at bounding box center [363, 316] width 198 height 16
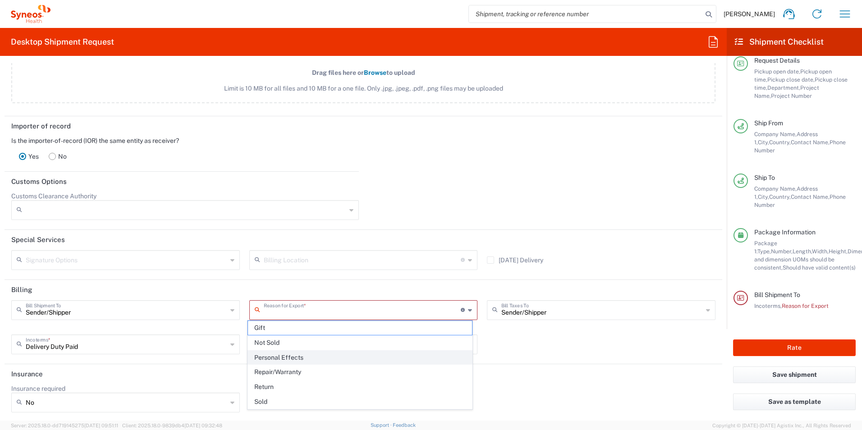
scroll to position [1182, 0]
click at [589, 401] on div "Insurance required No No Yes" at bounding box center [364, 400] width 714 height 34
click at [388, 308] on input "text" at bounding box center [363, 308] width 198 height 16
click at [341, 356] on span "Personal Effects" at bounding box center [360, 358] width 225 height 14
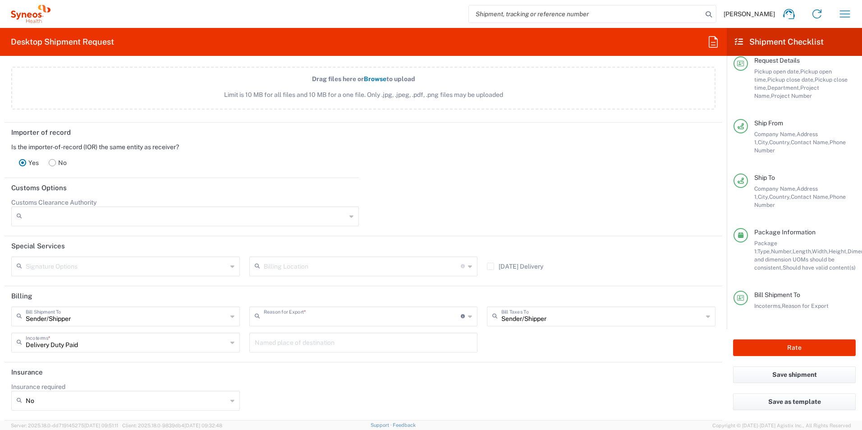
type input "Personal Effects"
click at [533, 374] on header "Insurance" at bounding box center [364, 373] width 718 height 20
click at [782, 349] on button "Rate" at bounding box center [794, 348] width 123 height 17
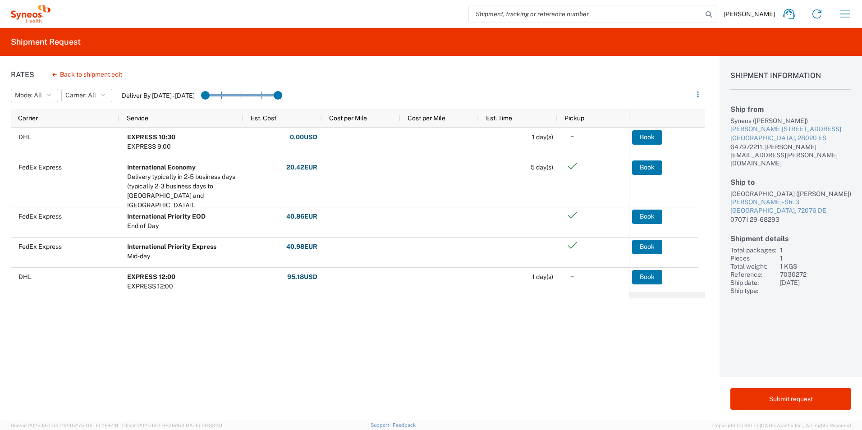
click at [340, 356] on div "Rates Back to shipment edit Mode: All All SMAL Carrier: All All DHL FedEx Expre…" at bounding box center [352, 238] width 705 height 365
click at [96, 77] on button "Back to shipment edit" at bounding box center [87, 75] width 84 height 16
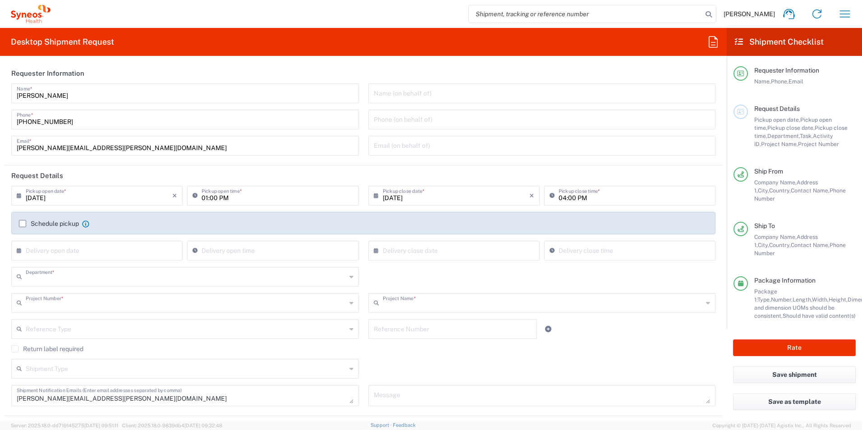
type input "3232"
type input "7030272"
type input "Lumosa 7030272"
type input "Small Box"
